Goal: Navigation & Orientation: Find specific page/section

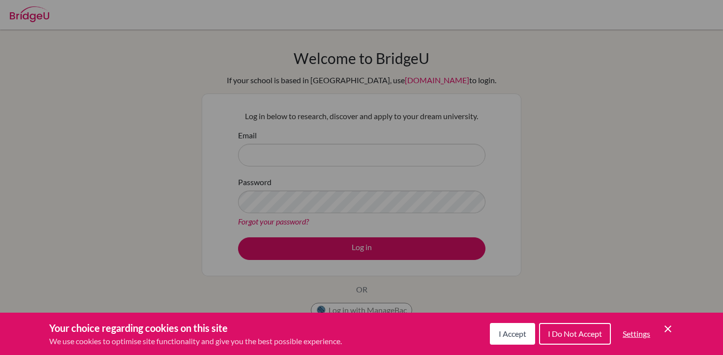
click at [507, 337] on span "I Accept" at bounding box center [513, 333] width 28 height 9
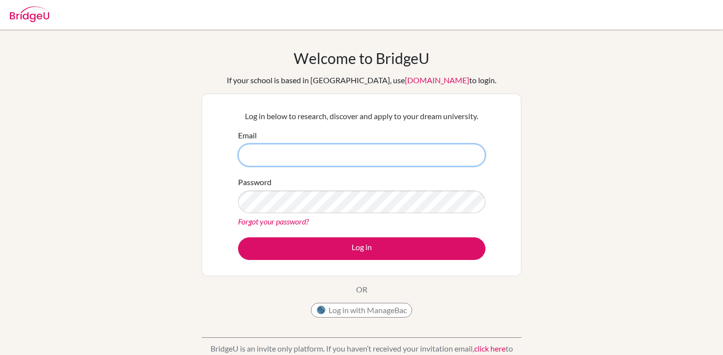
click at [359, 150] on input "Email" at bounding box center [362, 155] width 248 height 23
type input "[EMAIL_ADDRESS][DOMAIN_NAME]"
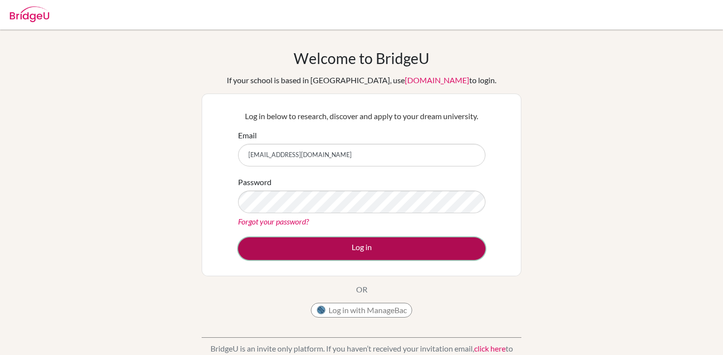
click at [341, 244] on button "Log in" at bounding box center [362, 248] width 248 height 23
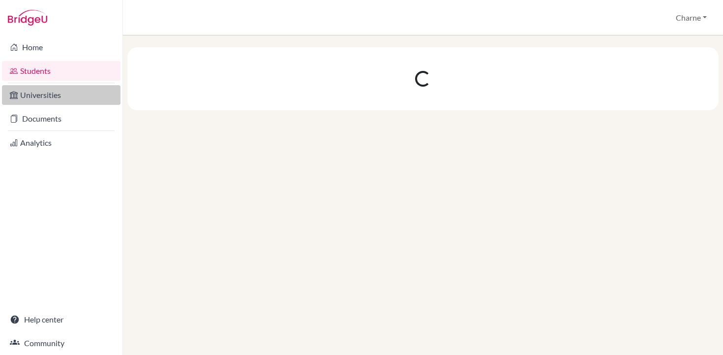
click at [56, 95] on link "Universities" at bounding box center [61, 95] width 119 height 20
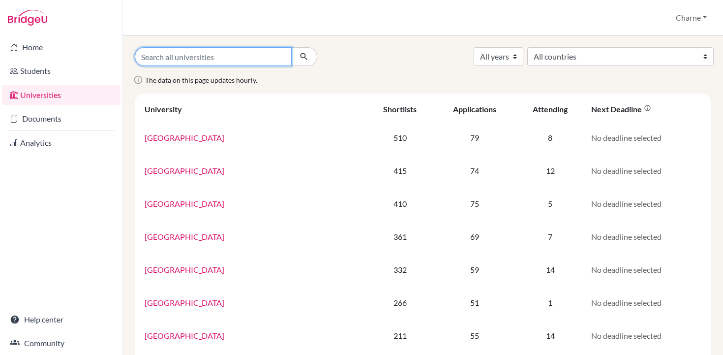
click at [198, 62] on input "Search all universities" at bounding box center [213, 56] width 157 height 19
click at [368, 59] on div "All years 2026 2025 2024 2023 2022 2021 2020 2019 2018 2017 All countries Austr…" at bounding box center [423, 56] width 592 height 19
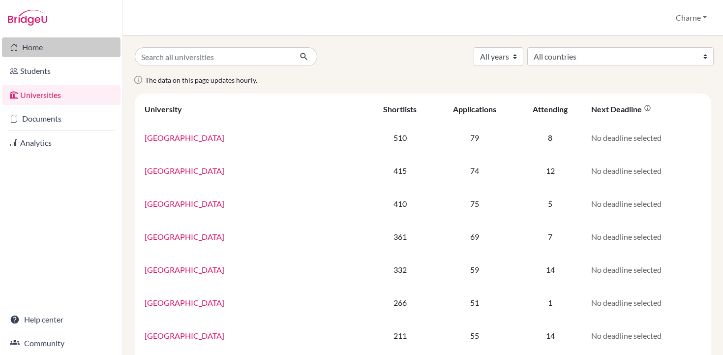
click at [49, 48] on link "Home" at bounding box center [61, 47] width 119 height 20
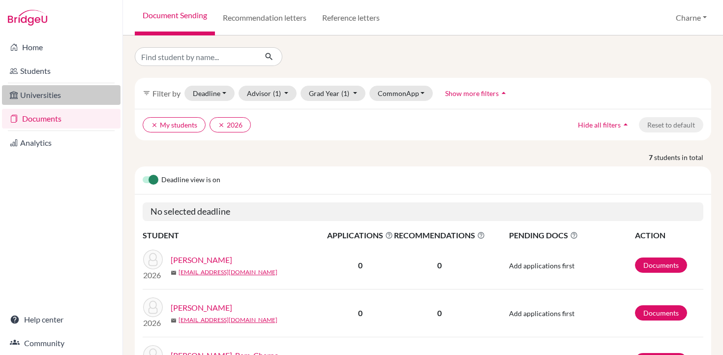
click at [45, 94] on link "Universities" at bounding box center [61, 95] width 119 height 20
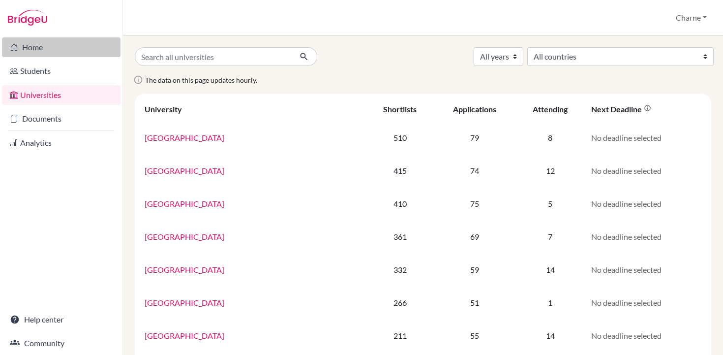
click at [56, 53] on link "Home" at bounding box center [61, 47] width 119 height 20
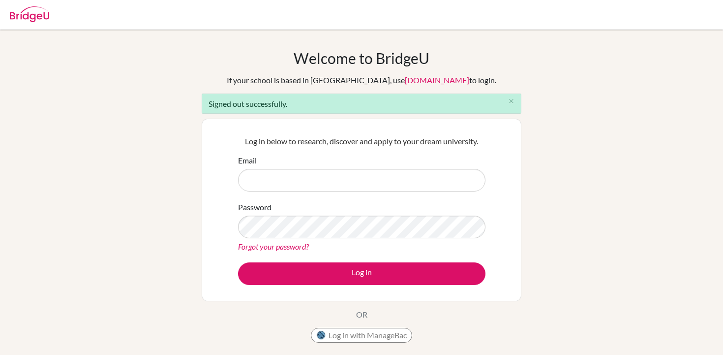
click at [318, 178] on input "Email" at bounding box center [362, 180] width 248 height 23
type input "[EMAIL_ADDRESS][DOMAIN_NAME]"
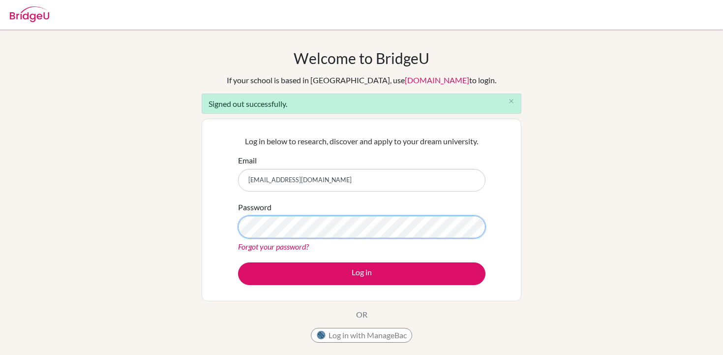
click at [238, 262] on button "Log in" at bounding box center [362, 273] width 248 height 23
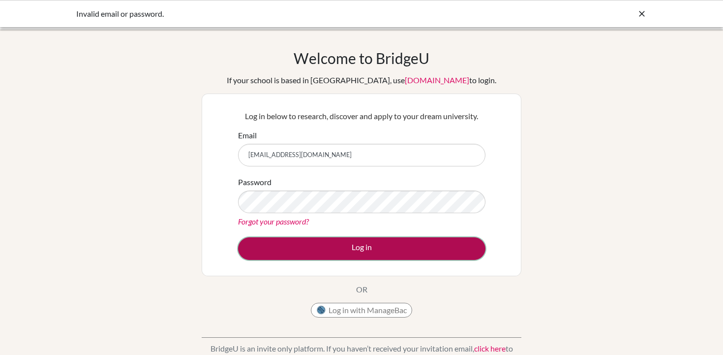
click at [356, 247] on button "Log in" at bounding box center [362, 248] width 248 height 23
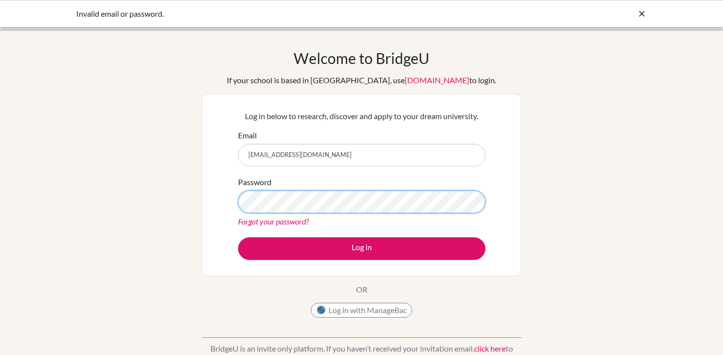
click at [238, 237] on button "Log in" at bounding box center [362, 248] width 248 height 23
